Goal: Navigation & Orientation: Find specific page/section

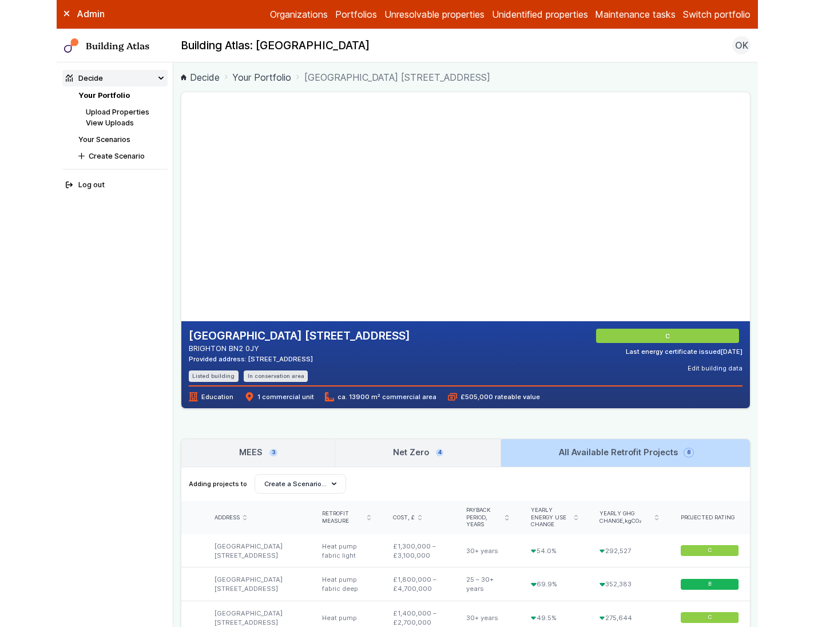
scroll to position [141, 0]
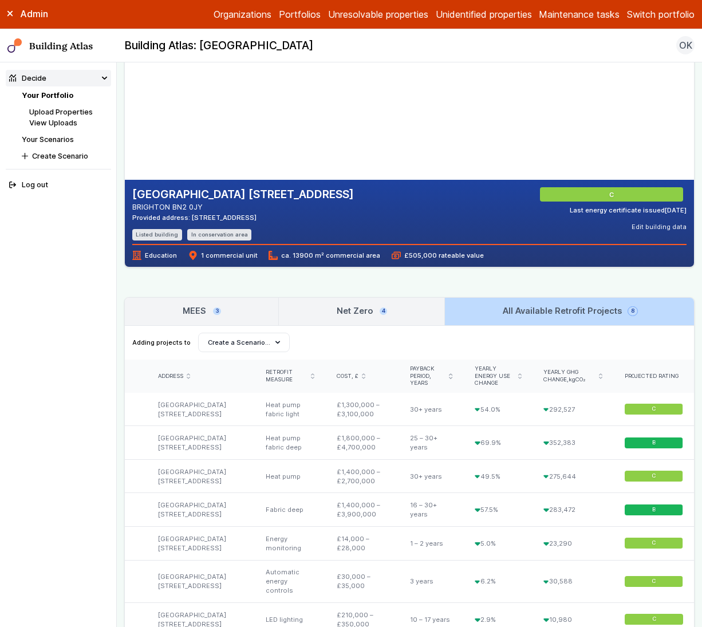
click at [223, 319] on link "MEES 3" at bounding box center [201, 311] width 153 height 27
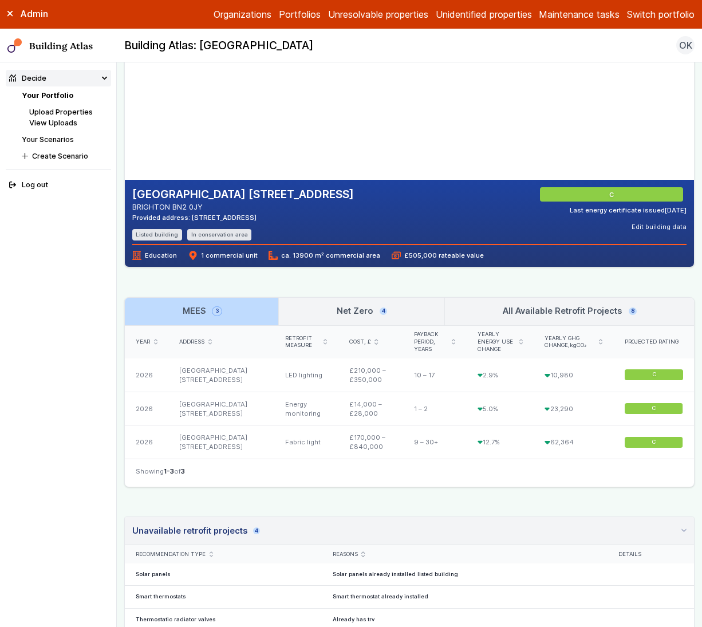
click at [56, 137] on link "Your Scenarios" at bounding box center [48, 139] width 52 height 9
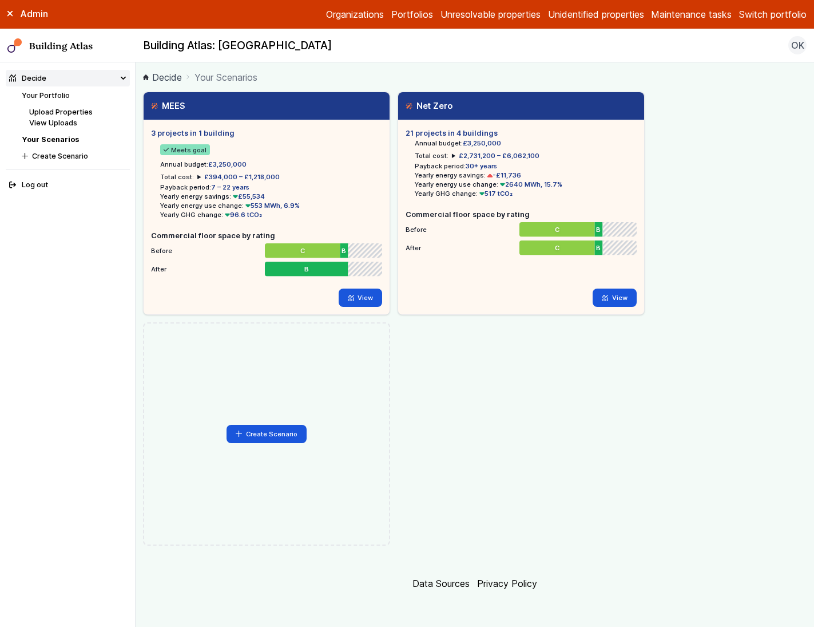
click at [701, 15] on button "Switch portfolio" at bounding box center [773, 14] width 68 height 14
click at [0, 0] on button "GP surgeries" at bounding box center [0, 0] width 0 height 0
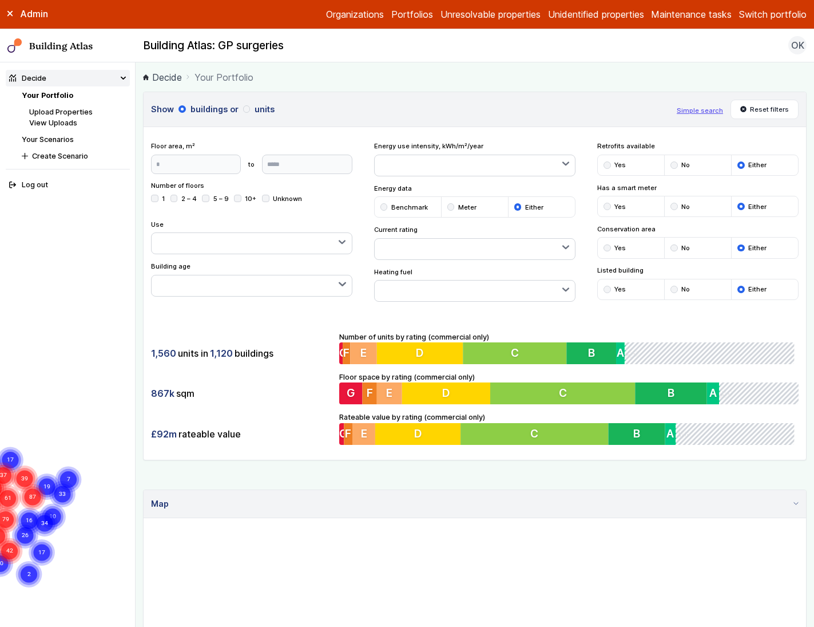
click at [48, 135] on link "Your Scenarios" at bounding box center [48, 139] width 52 height 9
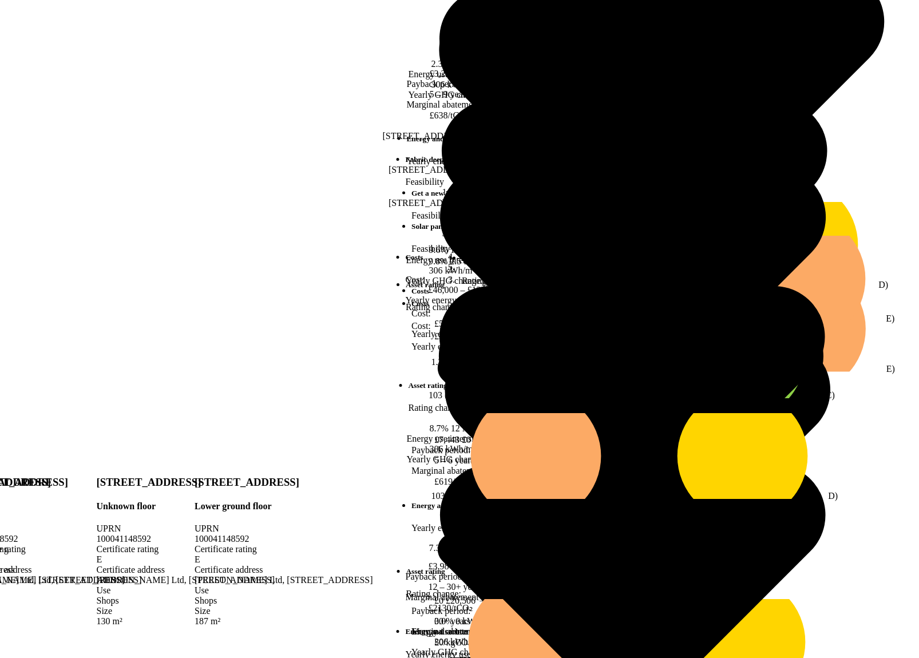
scroll to position [410, 0]
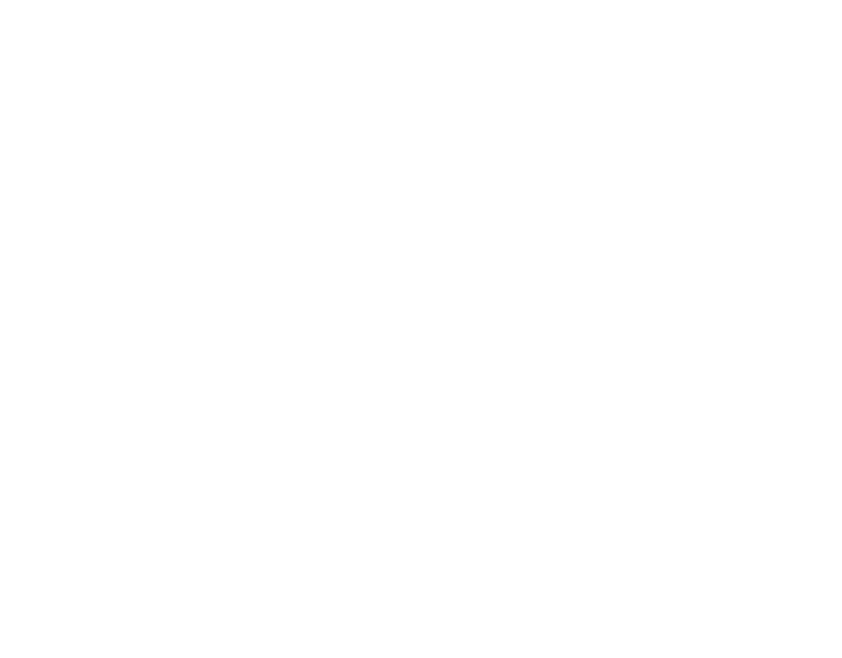
drag, startPoint x: 161, startPoint y: 174, endPoint x: 270, endPoint y: 193, distance: 110.4
drag, startPoint x: 275, startPoint y: 219, endPoint x: 165, endPoint y: 176, distance: 117.2
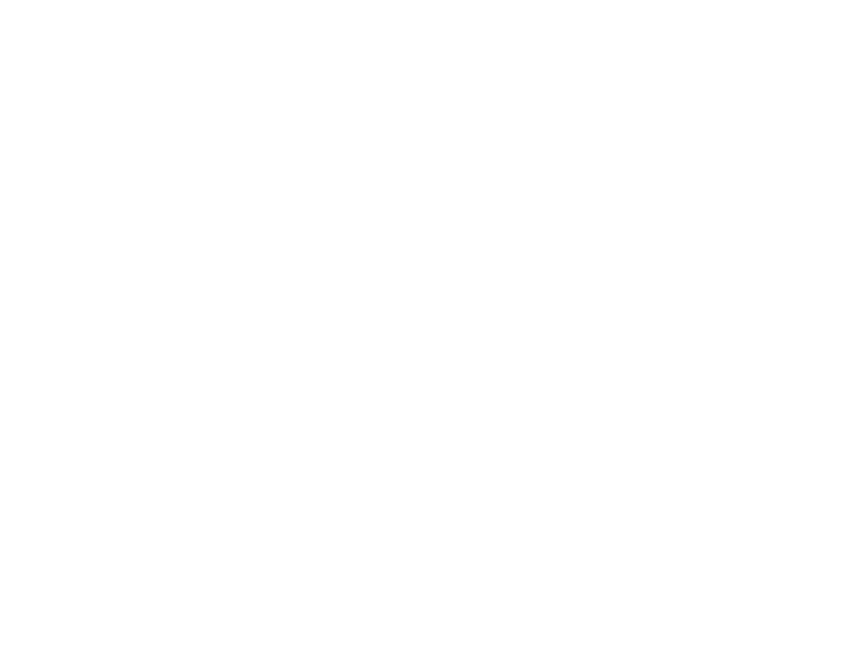
scroll to position [572, 0]
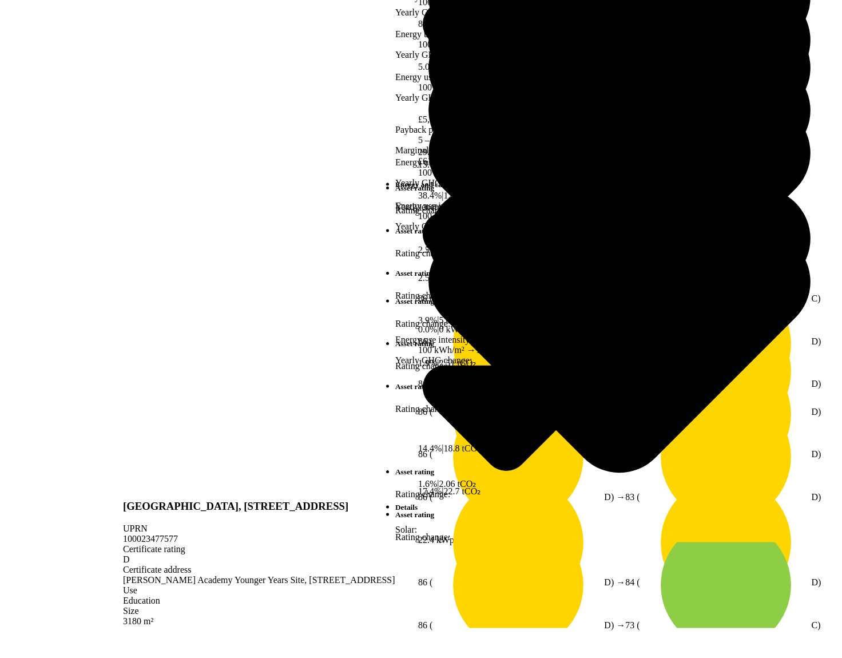
scroll to position [236, 0]
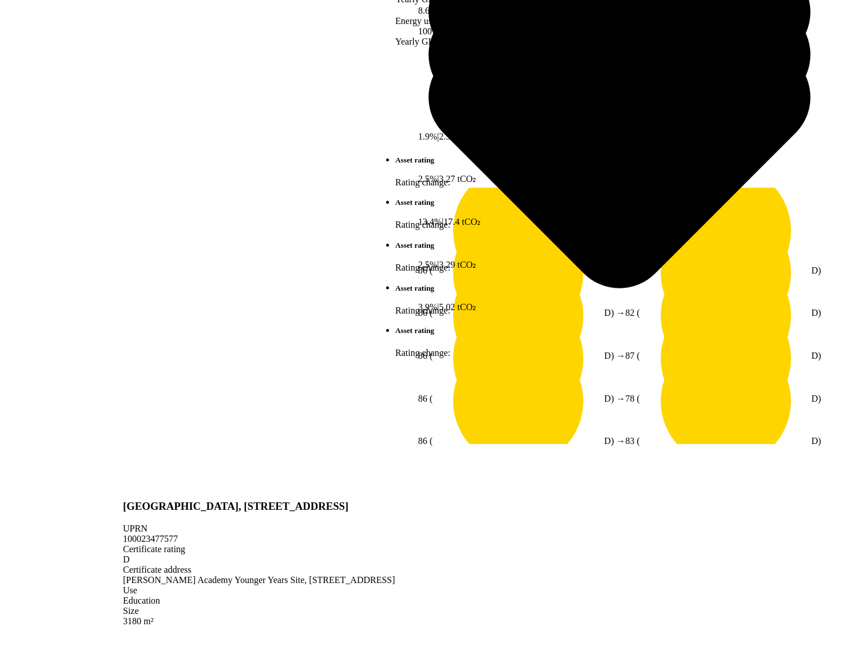
scroll to position [314, 0]
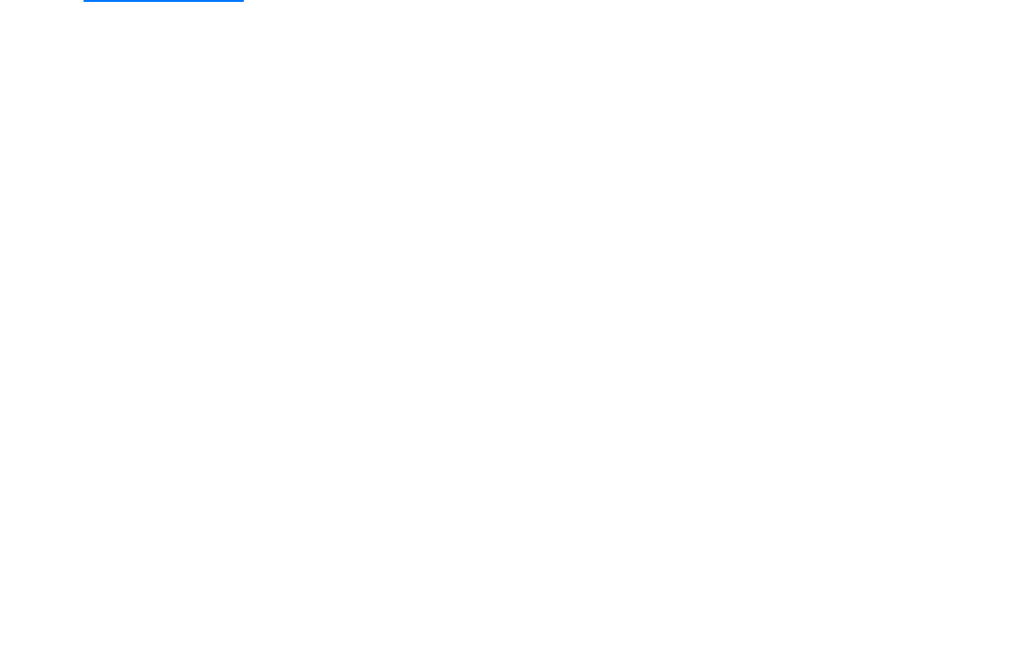
scroll to position [132, 0]
